Goal: Task Accomplishment & Management: Manage account settings

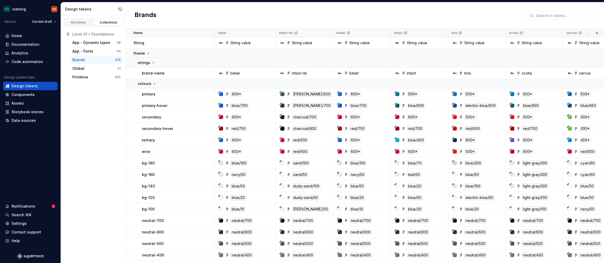
scroll to position [3, 0]
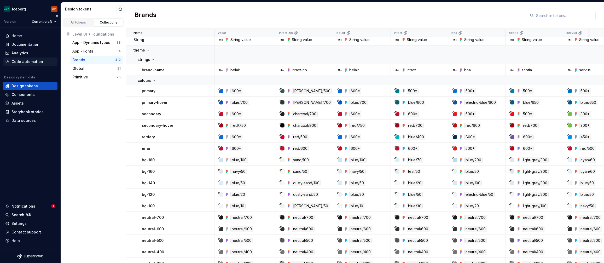
click at [20, 63] on div "Code automation" at bounding box center [27, 61] width 32 height 5
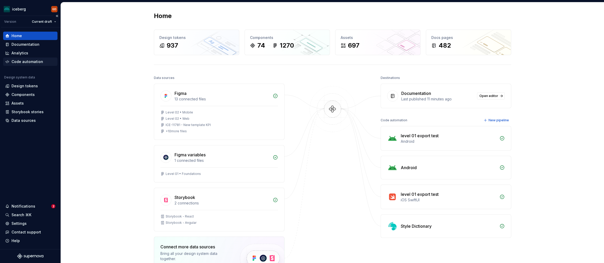
click at [24, 65] on div "Code automation" at bounding box center [30, 61] width 54 height 8
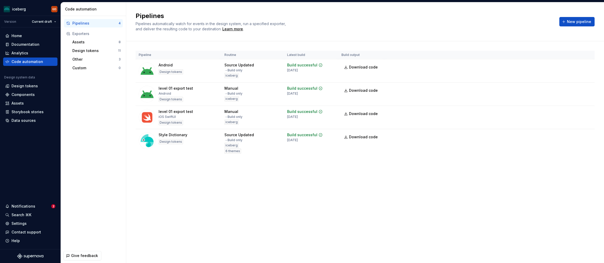
click at [93, 106] on div "Pipelines 4 Exporters Assets 8 Design tokens 11 Other 3 Custom 0" at bounding box center [93, 132] width 65 height 232
click at [589, 137] on html "iceberg GD Version Current draft Home Documentation Analytics Code automation D…" at bounding box center [302, 131] width 604 height 263
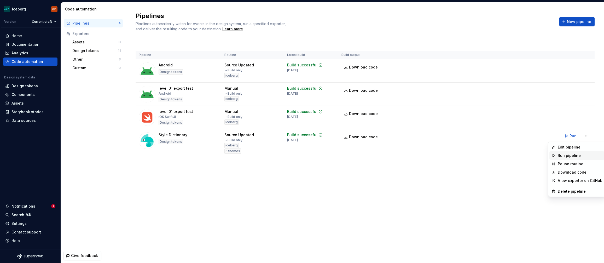
click at [568, 156] on div "Run pipeline" at bounding box center [580, 155] width 45 height 5
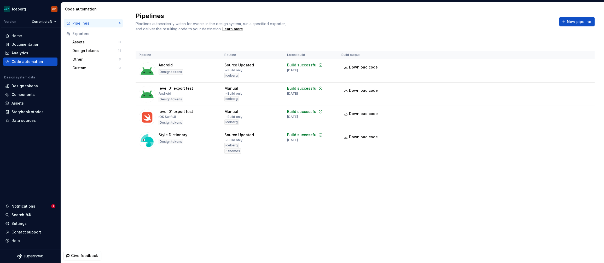
click at [269, 186] on div "Pipelines Pipelines automatically watch for events in the design system, run a …" at bounding box center [365, 132] width 478 height 261
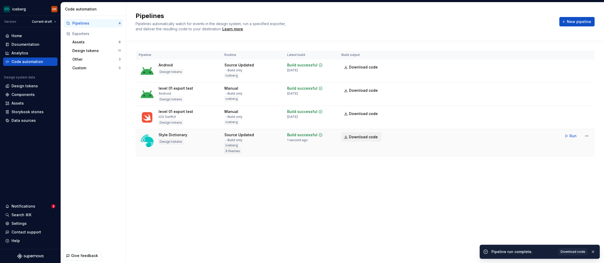
click at [349, 138] on link "Download code" at bounding box center [362, 136] width 40 height 9
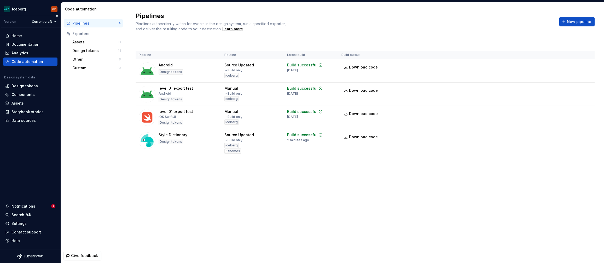
click at [41, 178] on div "Home Documentation Analytics Code automation Design system data Design tokens C…" at bounding box center [30, 138] width 61 height 222
click at [587, 134] on html "iceberg GD Version Current draft Home Documentation Analytics Code automation D…" at bounding box center [302, 131] width 604 height 263
click at [279, 187] on div "Pipelines Pipelines automatically watch for events in the design system, run a …" at bounding box center [365, 132] width 478 height 261
click at [586, 136] on html "iceberg GD Version Current draft Home Documentation Analytics Code automation D…" at bounding box center [302, 131] width 604 height 263
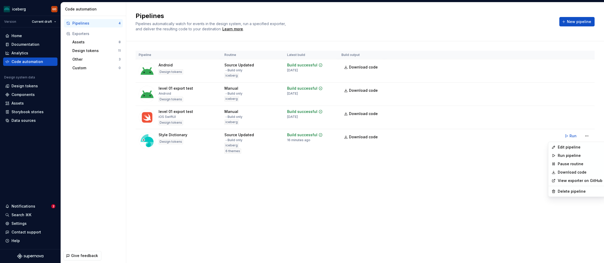
click at [366, 177] on html "iceberg GD Version Current draft Home Documentation Analytics Code automation D…" at bounding box center [302, 131] width 604 height 263
click at [587, 136] on html "iceberg GD Version Current draft Home Documentation Analytics Code automation D…" at bounding box center [302, 131] width 604 height 263
click at [580, 149] on div "Edit pipeline" at bounding box center [580, 147] width 45 height 5
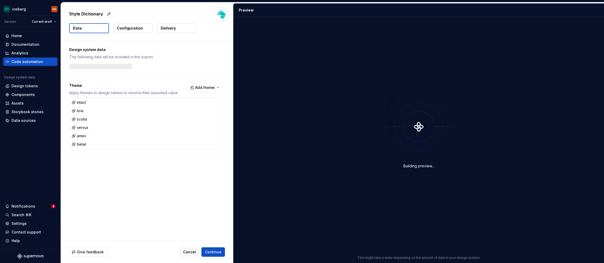
click at [158, 33] on div "Delivery" at bounding box center [177, 28] width 40 height 10
click at [160, 32] on button "Delivery" at bounding box center [176, 28] width 39 height 9
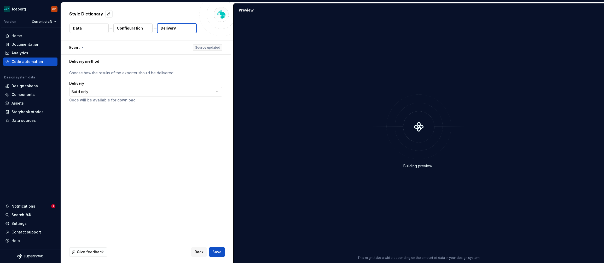
click at [129, 94] on html "**********" at bounding box center [302, 131] width 604 height 263
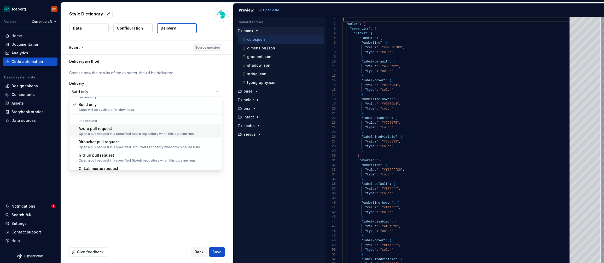
scroll to position [15, 0]
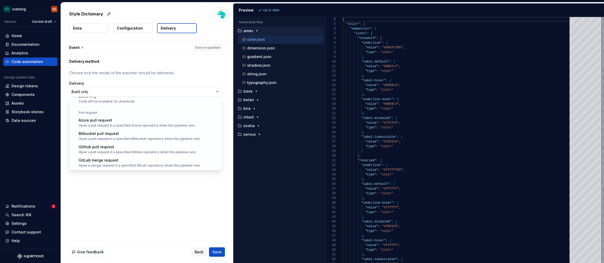
click at [128, 182] on html "**********" at bounding box center [302, 131] width 604 height 263
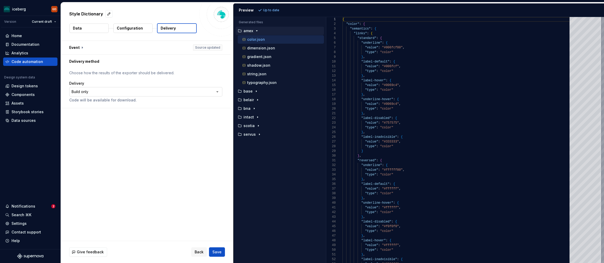
click at [113, 94] on html "**********" at bounding box center [302, 131] width 604 height 263
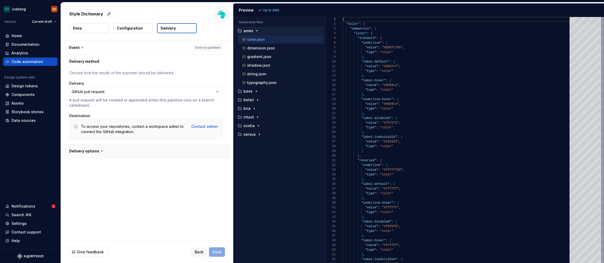
click at [134, 147] on button "button" at bounding box center [146, 151] width 170 height 14
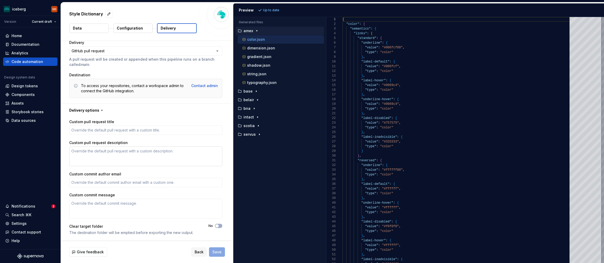
scroll to position [0, 0]
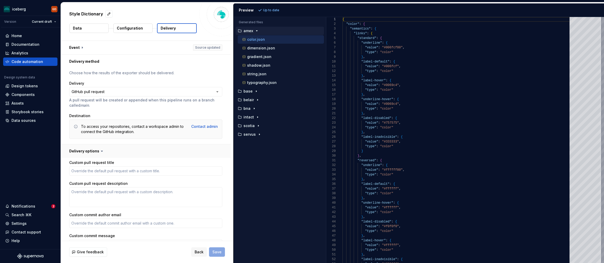
click at [133, 147] on button "button" at bounding box center [146, 151] width 170 height 14
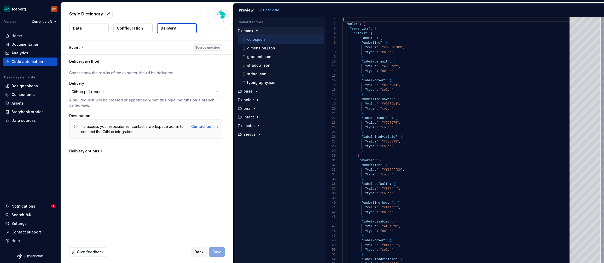
click at [124, 99] on p "A pull request will be created or appended when this pipeline runs on a branch …" at bounding box center [145, 102] width 153 height 10
click at [126, 94] on html "**********" at bounding box center [302, 131] width 604 height 263
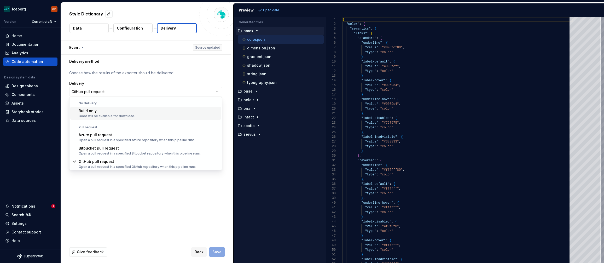
select select "*********"
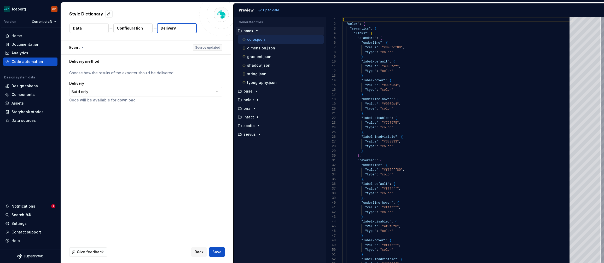
click at [122, 147] on div "**********" at bounding box center [147, 141] width 172 height 200
click at [196, 250] on span "Back" at bounding box center [199, 251] width 9 height 5
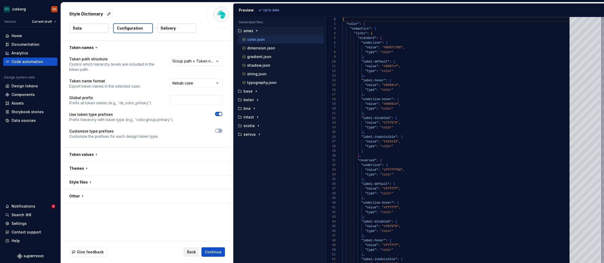
click at [193, 251] on span "Back" at bounding box center [191, 251] width 9 height 5
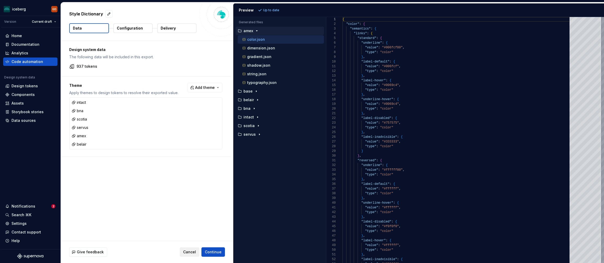
click at [191, 252] on span "Cancel" at bounding box center [189, 251] width 13 height 5
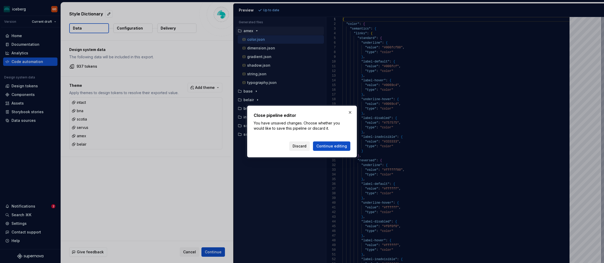
click at [305, 149] on button "Discard" at bounding box center [299, 145] width 21 height 9
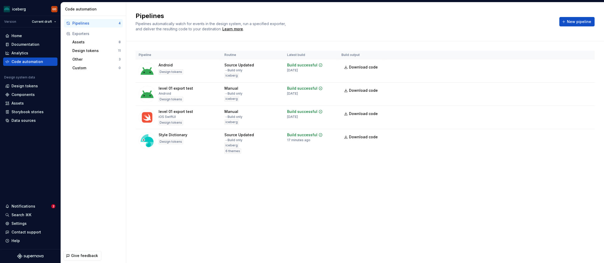
click at [201, 176] on div "Pipeline Routine Latest build Build output Android Design tokens Source Updated…" at bounding box center [365, 108] width 459 height 135
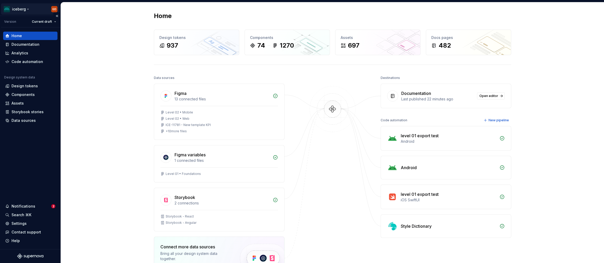
click at [56, 10] on html "iceberg GD Version Current draft Home Documentation Analytics Code automation D…" at bounding box center [302, 131] width 604 height 263
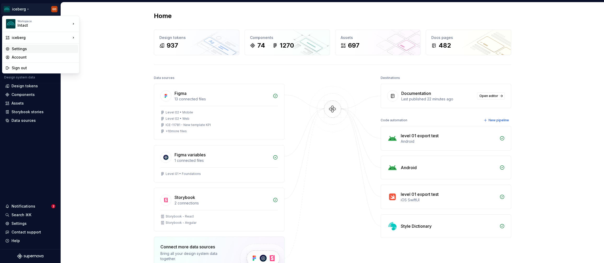
click at [53, 46] on div "Settings" at bounding box center [40, 49] width 75 height 8
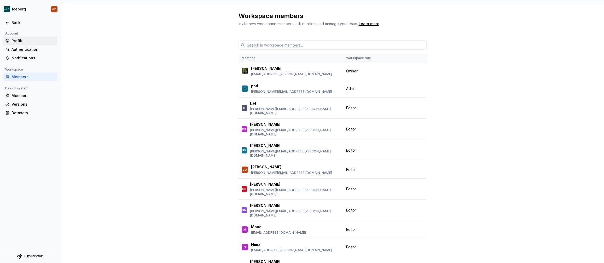
click at [34, 39] on div "Profile" at bounding box center [33, 40] width 44 height 5
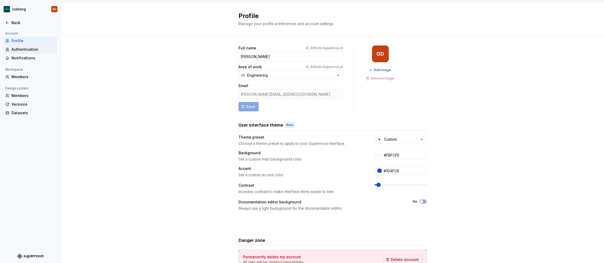
click at [36, 52] on div "Authentication" at bounding box center [33, 49] width 44 height 5
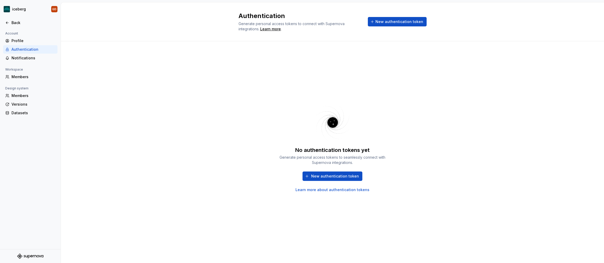
click at [341, 171] on div "No authentication tokens yet Generate personal access tokens to seamlessly conn…" at bounding box center [333, 169] width 110 height 46
click at [338, 175] on span "New authentication token" at bounding box center [335, 176] width 48 height 5
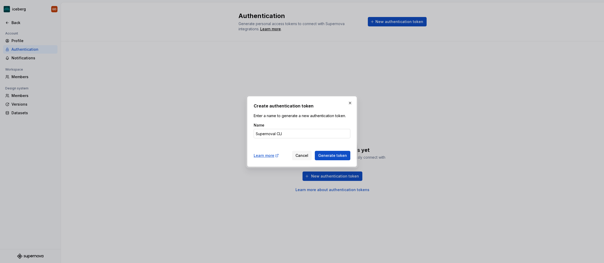
type input "Supernoval CLI"
click at [315, 151] on button "Generate token" at bounding box center [333, 155] width 36 height 9
click at [347, 156] on span "Generate token" at bounding box center [332, 155] width 29 height 5
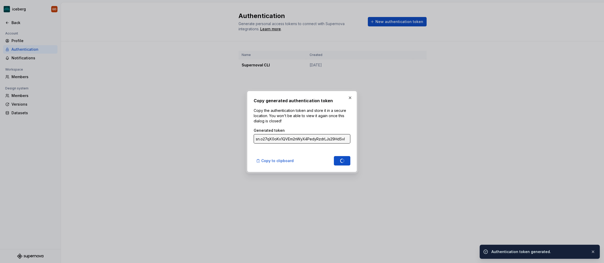
click at [332, 140] on input "sn.o27qX0oKx1QVEm2nWyX4PedyRzdrLJs29HdSvbvj8aLAa6FyKLOJ69nOo1JABwkvQTCfySM5vJKs…" at bounding box center [302, 138] width 97 height 9
type input "sn.kze0qaQx94VCACAlzb6FNktsIh4Lx68GzNSc23i9lJkow2nK52HKDHiTGzMLJezQZ1x9Qde9VgCA…"
click at [325, 140] on input "sn.kze0qaQx94VCACAlzb6FNktsIh4Lx68GzNSc23i9lJkow2nK52HKDHiTGzMLJezQZ1x9Qde9VgCA…" at bounding box center [302, 138] width 97 height 9
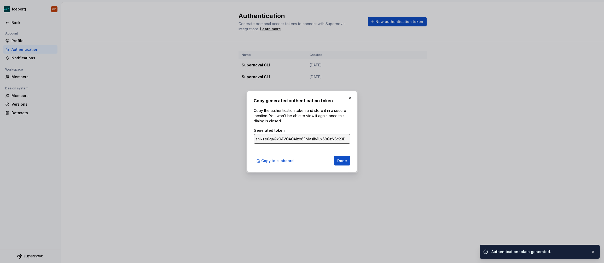
click at [325, 140] on input "sn.kze0qaQx94VCACAlzb6FNktsIh4Lx68GzNSc23i9lJkow2nK52HKDHiTGzMLJezQZ1x9Qde9VgCA…" at bounding box center [302, 138] width 97 height 9
click at [291, 149] on div "Copy generated authentication token Copy the authentication token and store it …" at bounding box center [302, 131] width 97 height 68
click at [285, 160] on span "Copy to clipboard" at bounding box center [277, 160] width 32 height 5
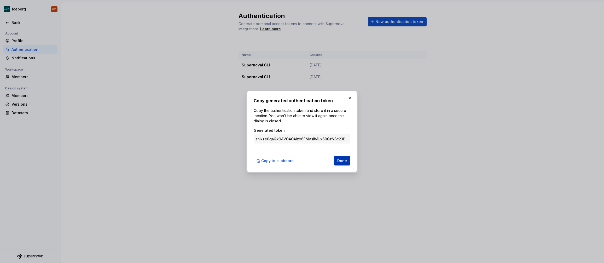
click at [341, 164] on button "Done" at bounding box center [342, 160] width 16 height 9
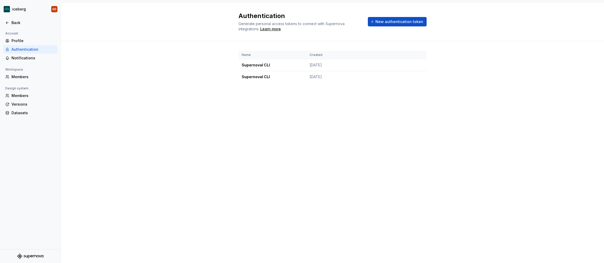
click at [401, 154] on div "Authentication Generate personal access tokens to connect with Supernova integr…" at bounding box center [332, 132] width 543 height 261
click at [208, 114] on div "Authentication Generate personal access tokens to connect with Supernova integr…" at bounding box center [332, 132] width 543 height 261
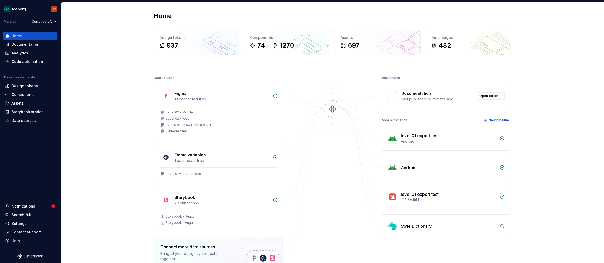
click at [95, 120] on div "Home Design tokens 937 Components 74 1270 Assets 697 Docs pages 482 Data source…" at bounding box center [332, 169] width 543 height 334
